Goal: Transaction & Acquisition: Purchase product/service

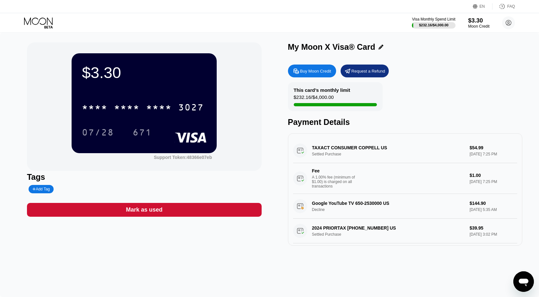
click at [472, 24] on div "$3.30" at bounding box center [479, 20] width 22 height 7
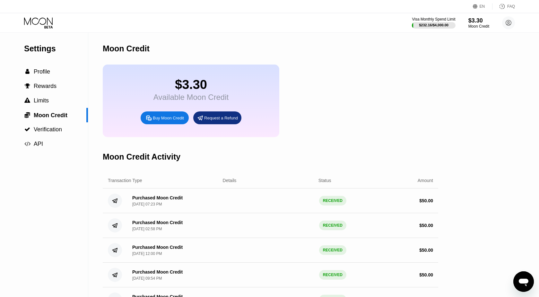
click at [166, 121] on div "Buy Moon Credit" at bounding box center [168, 117] width 31 height 5
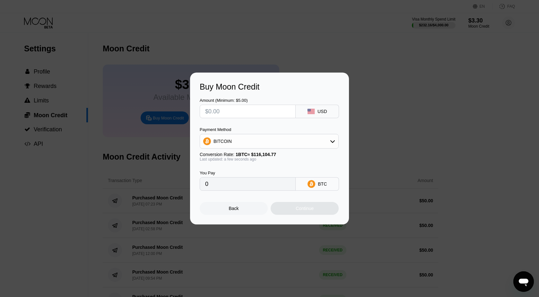
click at [273, 113] on input "text" at bounding box center [247, 111] width 85 height 13
type input "$5"
type input "0.00004307"
type input "$50"
type input "0.00043065"
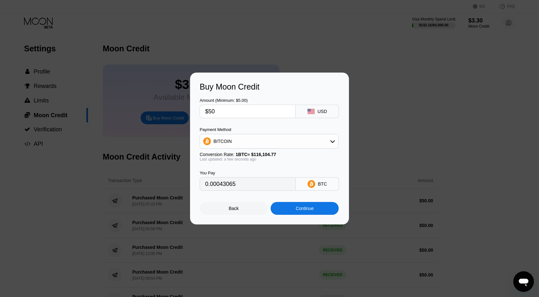
type input "$50"
click at [297, 140] on div "BITCOIN" at bounding box center [269, 141] width 138 height 13
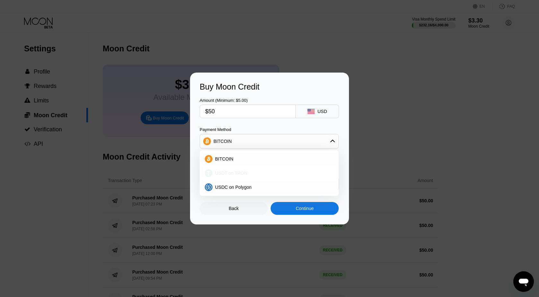
click at [243, 169] on div "USDT on TRON" at bounding box center [269, 173] width 135 height 13
type input "50.51"
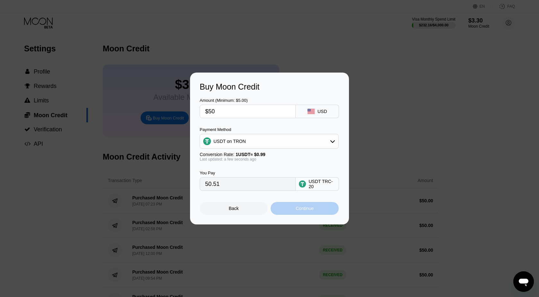
click at [297, 207] on div "Continue" at bounding box center [305, 208] width 18 height 5
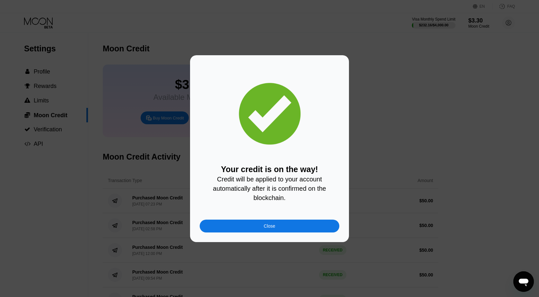
click at [377, 71] on div "Your credit is on the way! Credit will be applied to your account automatically…" at bounding box center [269, 148] width 539 height 187
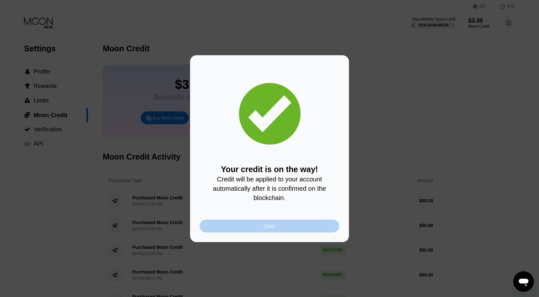
click at [276, 229] on div "Close" at bounding box center [270, 226] width 140 height 13
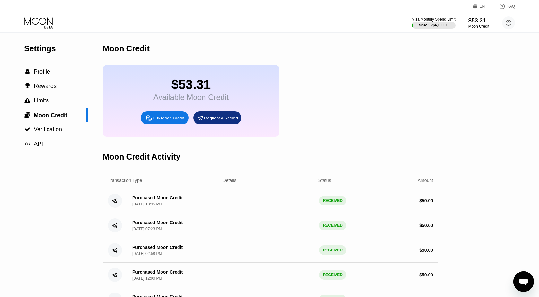
click at [41, 13] on div "EN Language Select an item Save FAQ" at bounding box center [269, 6] width 539 height 13
click at [41, 19] on icon at bounding box center [39, 22] width 30 height 11
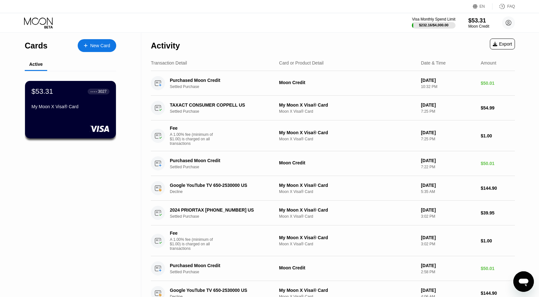
click at [70, 83] on div "$53.31 ● ● ● ● 3027 My Moon X Visa® Card" at bounding box center [70, 109] width 91 height 57
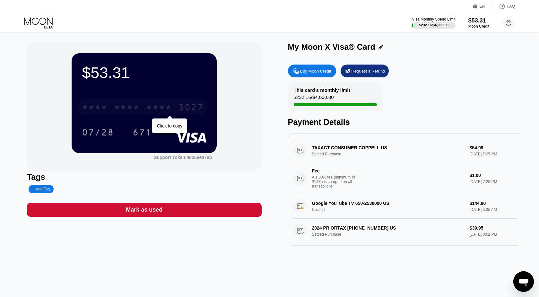
click at [164, 115] on div "* * * * * * * * * * * * 3027" at bounding box center [143, 107] width 130 height 16
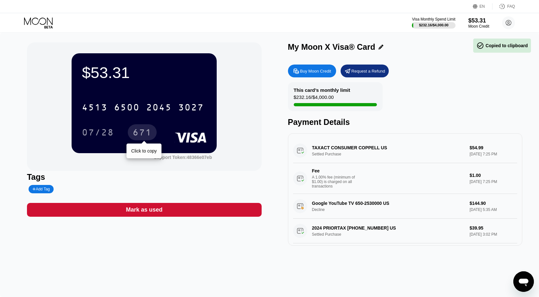
click at [145, 133] on div "671" at bounding box center [142, 133] width 19 height 10
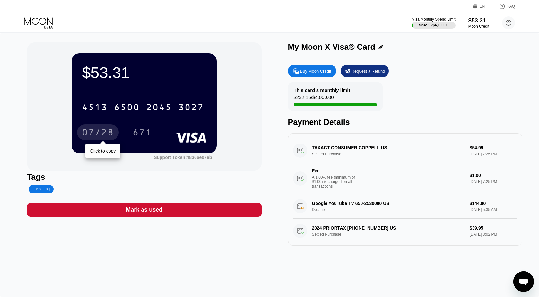
click at [101, 131] on div "07/28" at bounding box center [98, 133] width 32 height 10
